Goal: Transaction & Acquisition: Purchase product/service

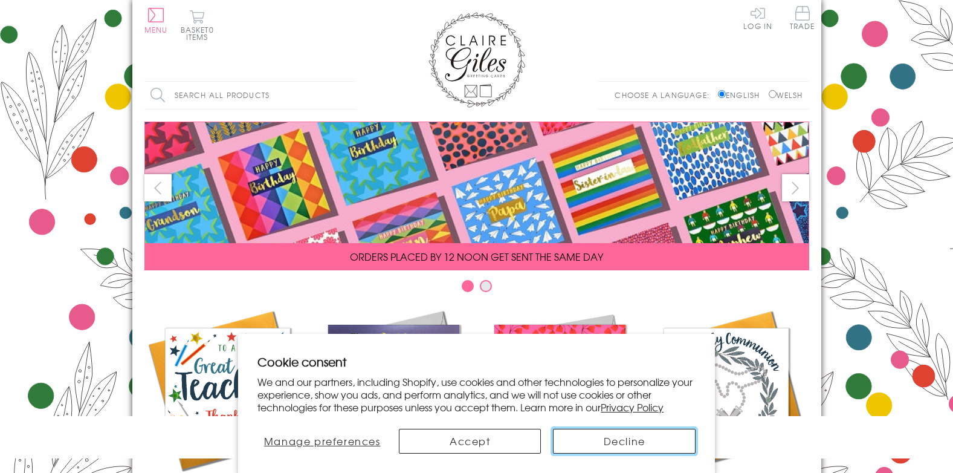
click at [616, 445] on button "Decline" at bounding box center [624, 440] width 142 height 25
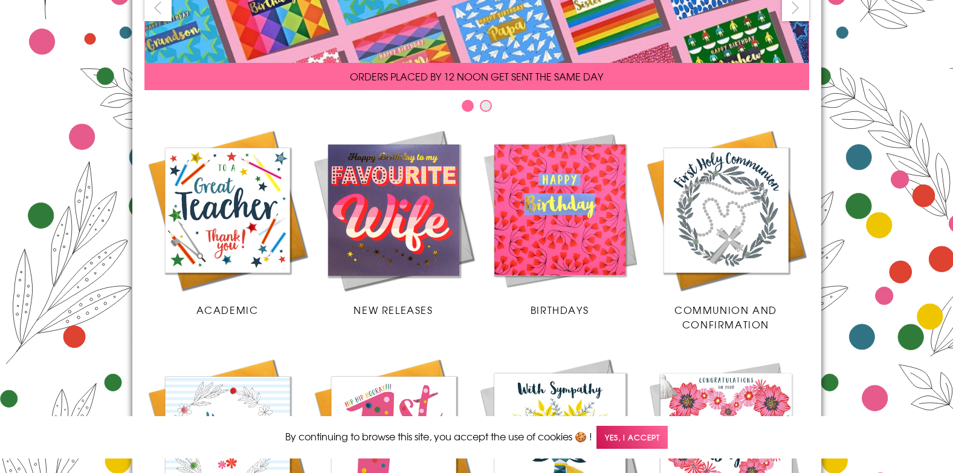
scroll to position [181, 0]
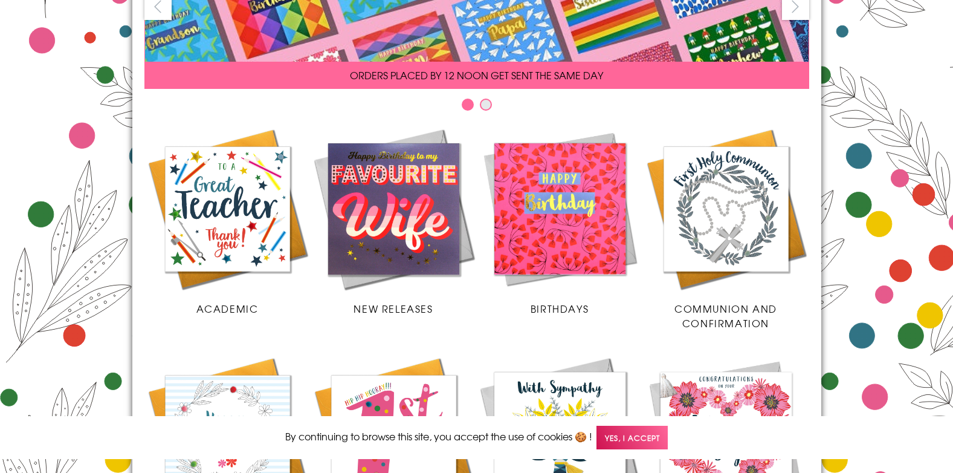
click at [668, 439] on span "Yes, I accept" at bounding box center [631, 437] width 71 height 24
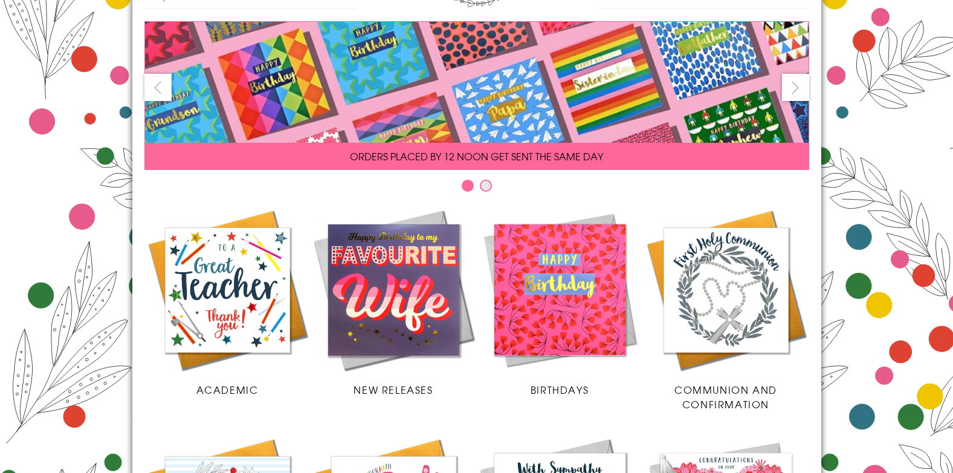
scroll to position [0, 0]
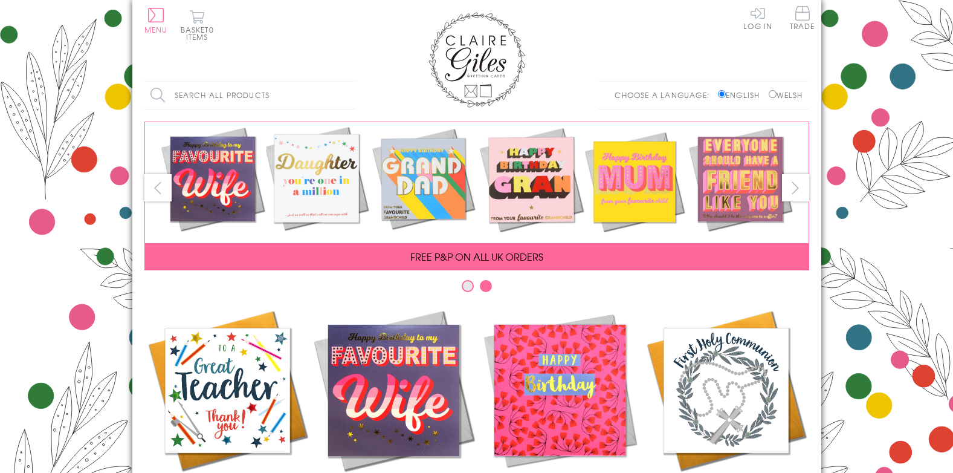
click at [769, 95] on input "Welsh" at bounding box center [773, 94] width 8 height 8
radio input "true"
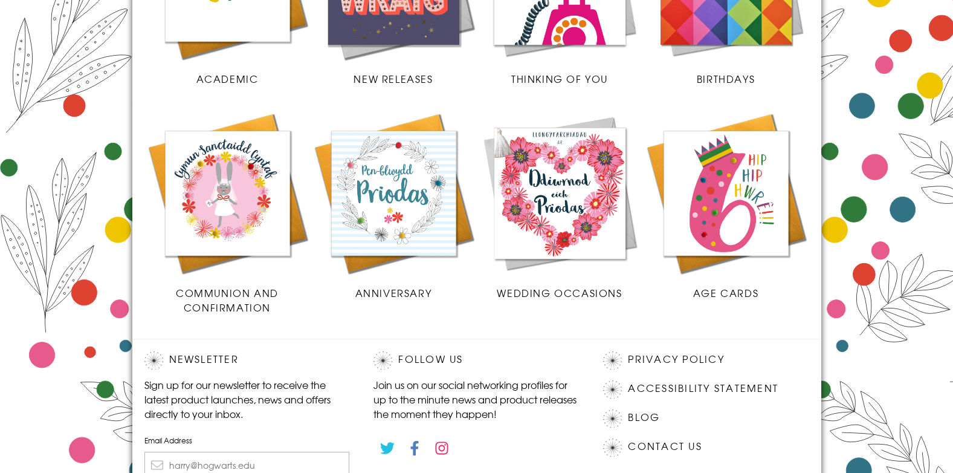
scroll to position [423, 0]
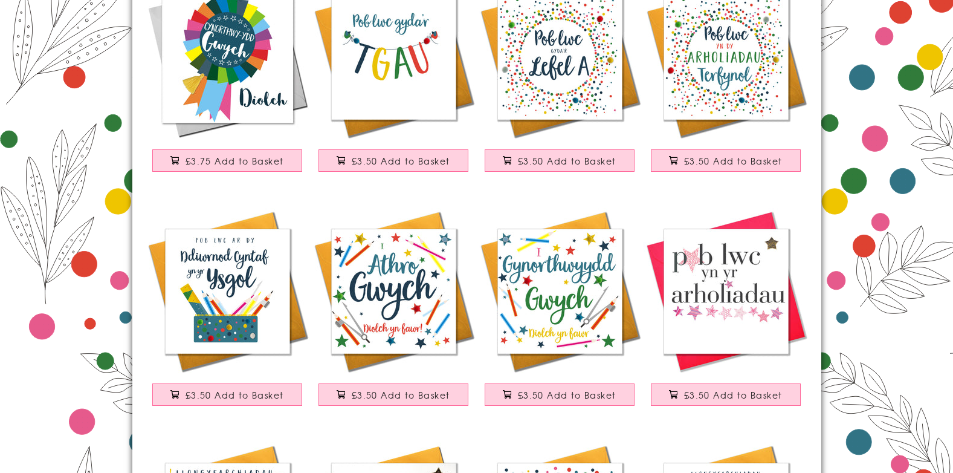
scroll to position [483, 0]
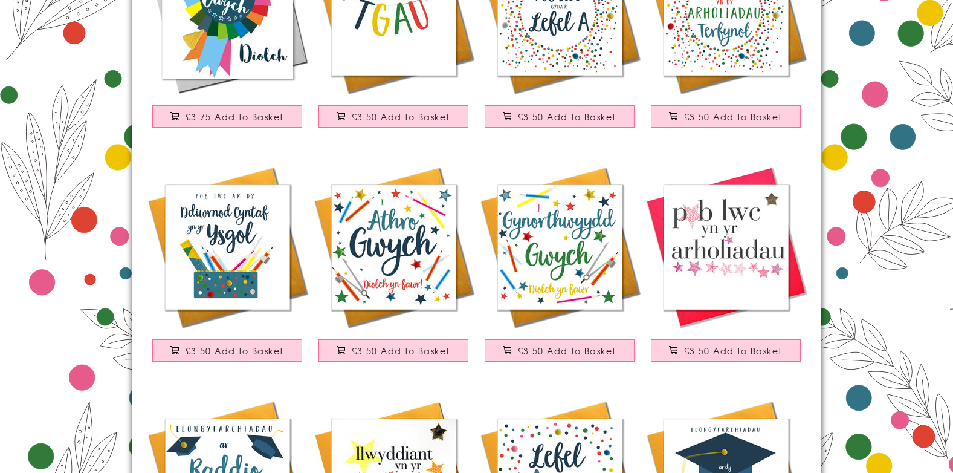
click at [207, 236] on img at bounding box center [227, 247] width 166 height 166
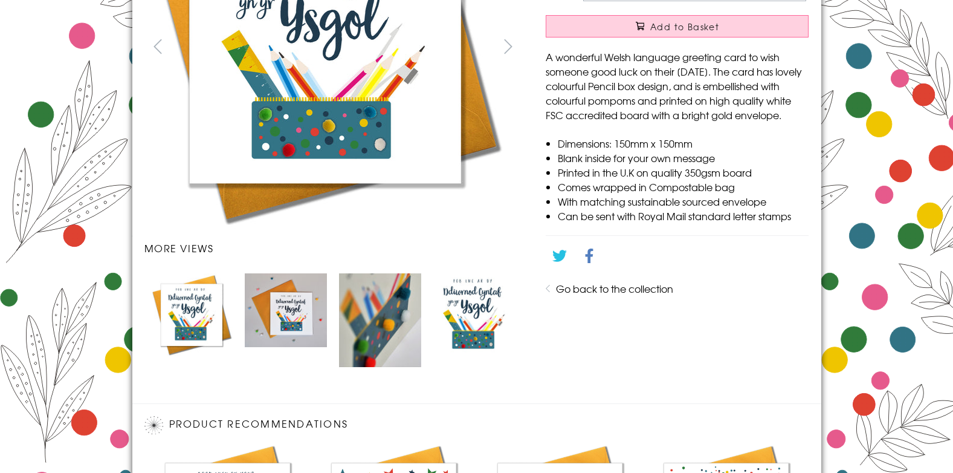
scroll to position [302, 0]
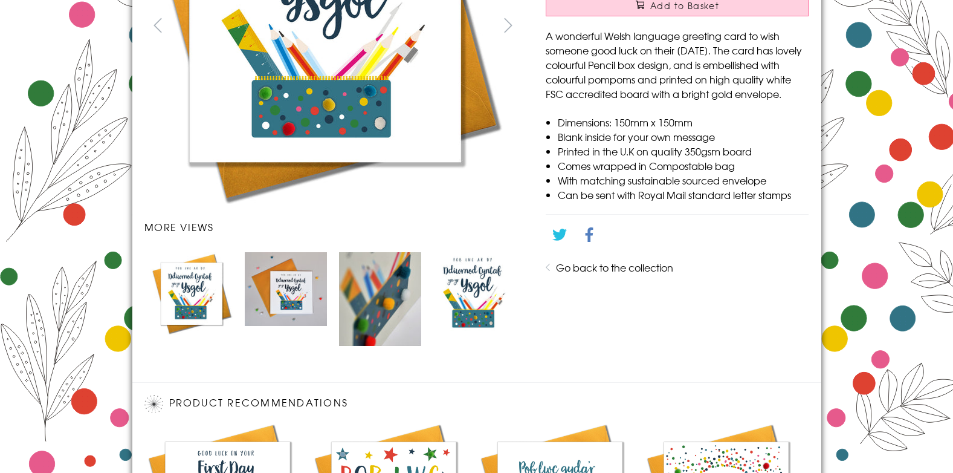
click at [483, 297] on img "Carousel Page 4" at bounding box center [474, 293] width 82 height 82
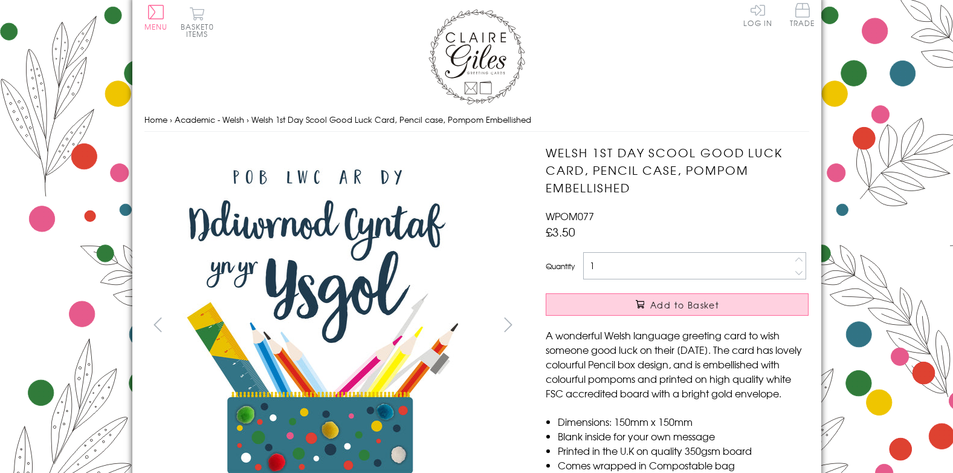
scroll to position [0, 0]
